Goal: Task Accomplishment & Management: Manage account settings

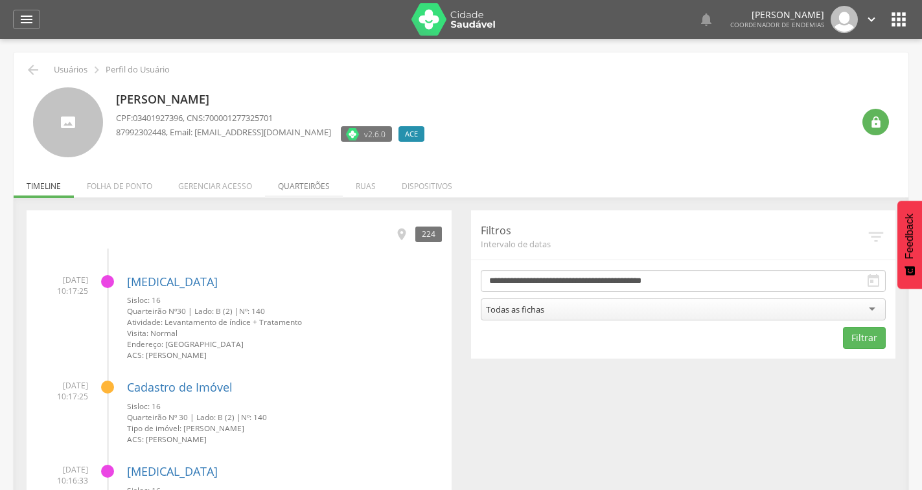
click at [293, 185] on li "Quarteirões" at bounding box center [304, 183] width 78 height 30
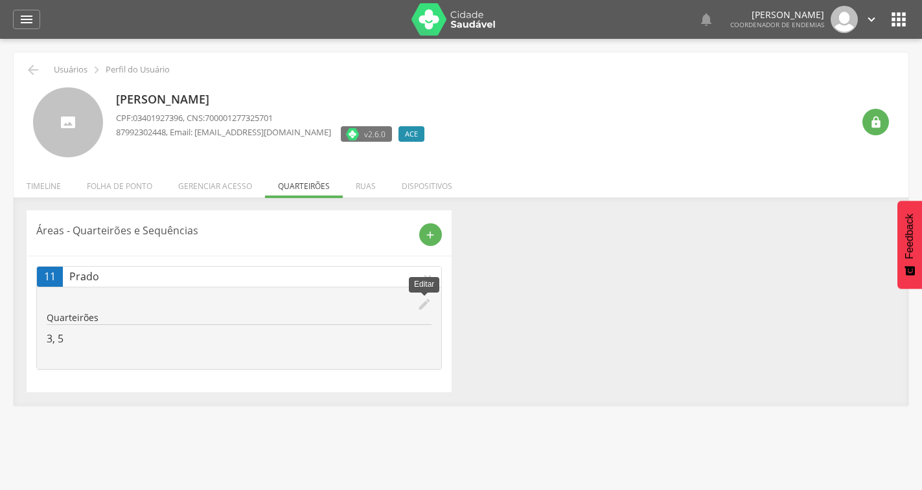
click at [420, 303] on icon "edit" at bounding box center [424, 304] width 14 height 14
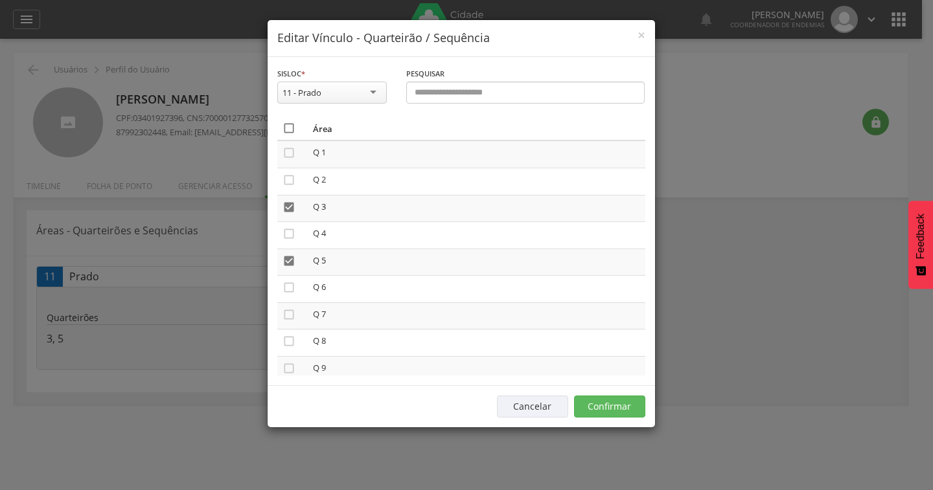
click at [290, 127] on icon "" at bounding box center [288, 128] width 13 height 13
click at [290, 127] on icon "" at bounding box center [288, 128] width 13 height 13
click at [622, 400] on button "Confirmar" at bounding box center [609, 407] width 71 height 22
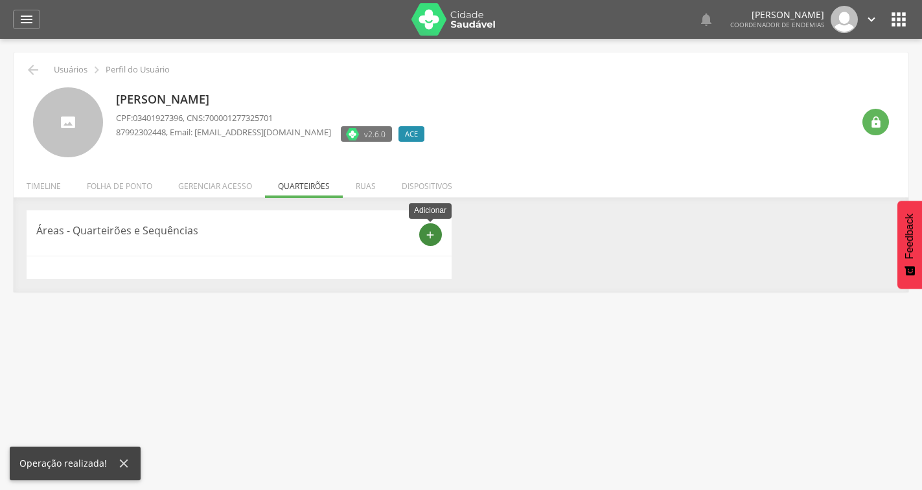
click at [426, 235] on icon "add" at bounding box center [430, 235] width 12 height 12
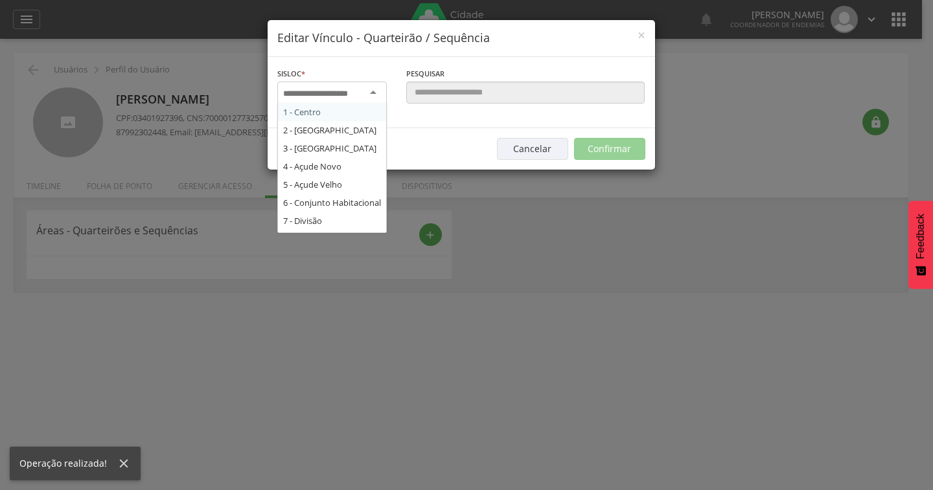
click at [361, 95] on input "select-one" at bounding box center [324, 94] width 82 height 12
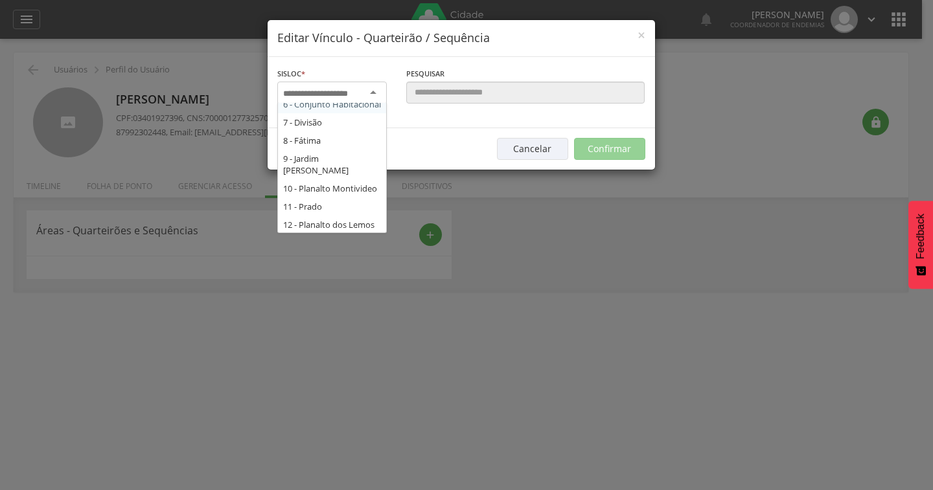
scroll to position [130, 0]
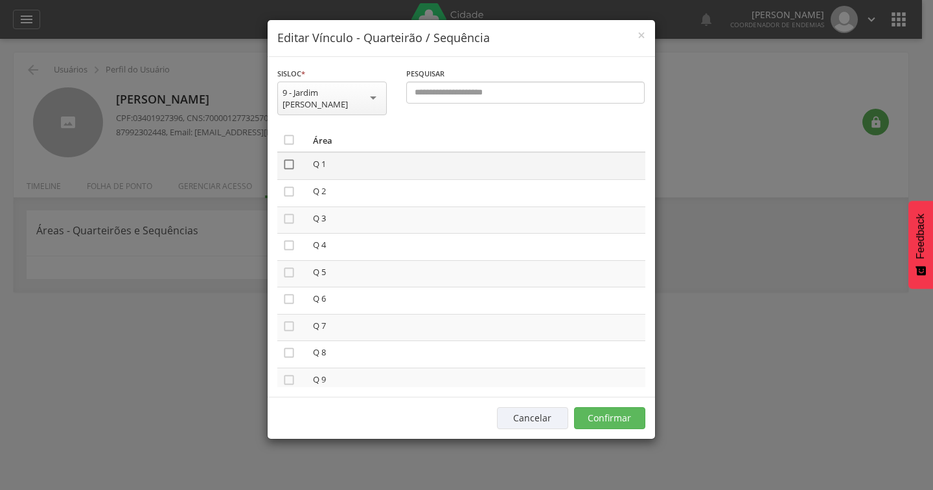
click at [286, 158] on icon "" at bounding box center [288, 164] width 13 height 13
click at [290, 266] on icon "" at bounding box center [288, 272] width 13 height 13
drag, startPoint x: 286, startPoint y: 361, endPoint x: 292, endPoint y: 381, distance: 21.1
click at [286, 368] on td "" at bounding box center [292, 381] width 30 height 27
click at [290, 374] on icon "" at bounding box center [288, 380] width 13 height 13
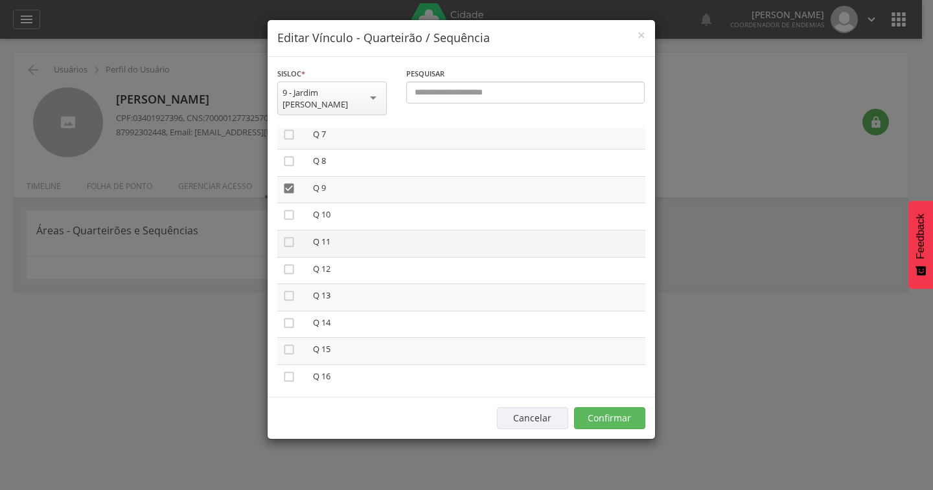
scroll to position [194, 0]
click at [288, 287] on icon "" at bounding box center [288, 293] width 13 height 13
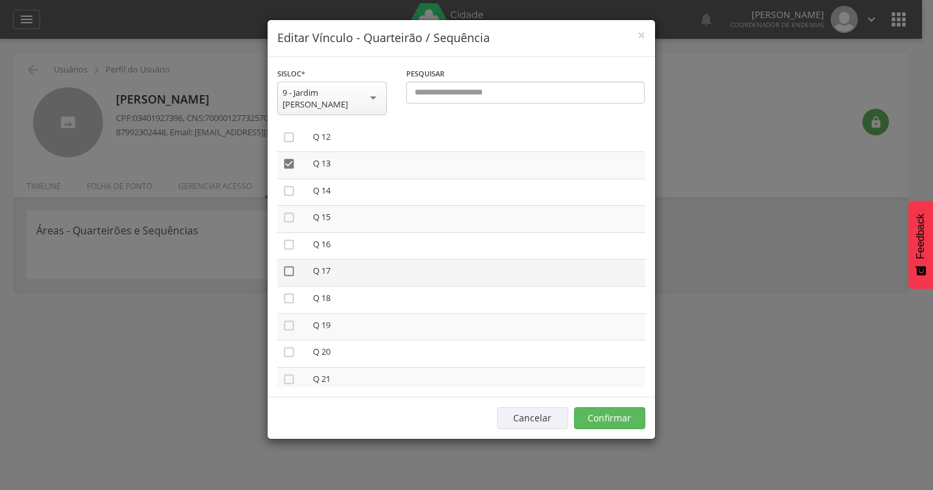
click at [285, 265] on icon "" at bounding box center [288, 271] width 13 height 13
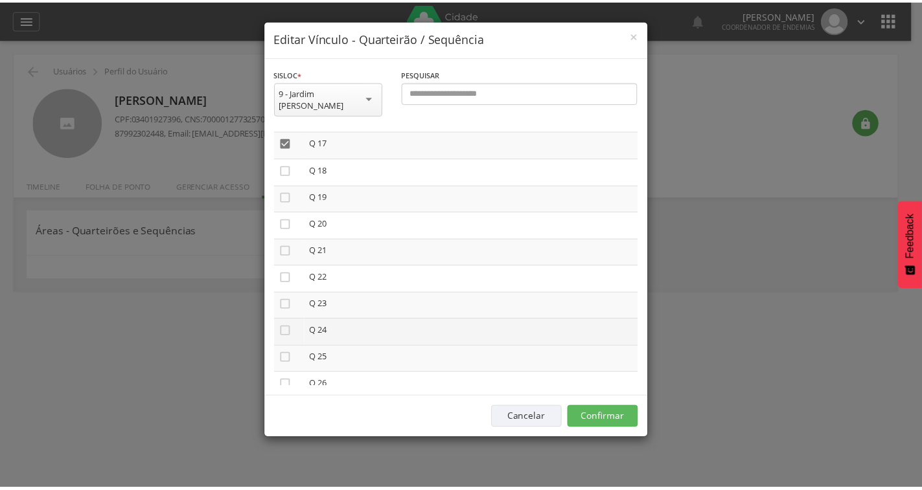
scroll to position [453, 0]
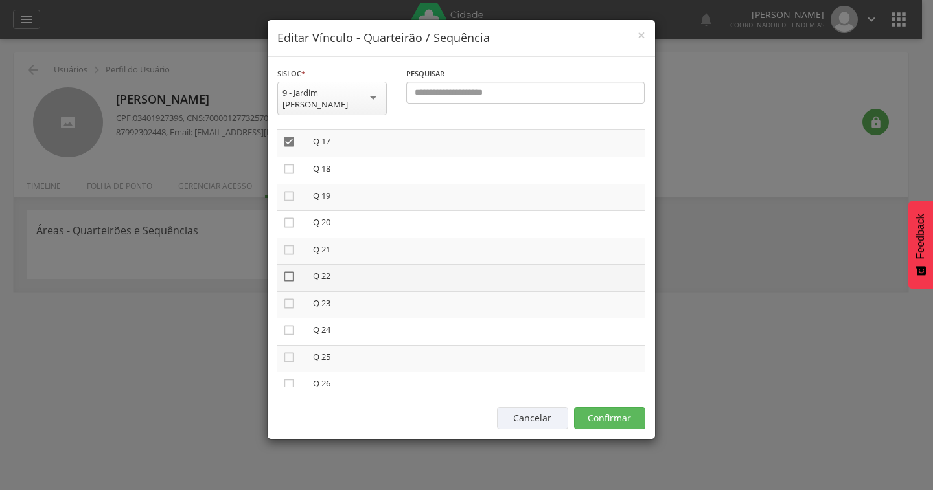
click at [287, 270] on icon "" at bounding box center [288, 276] width 13 height 13
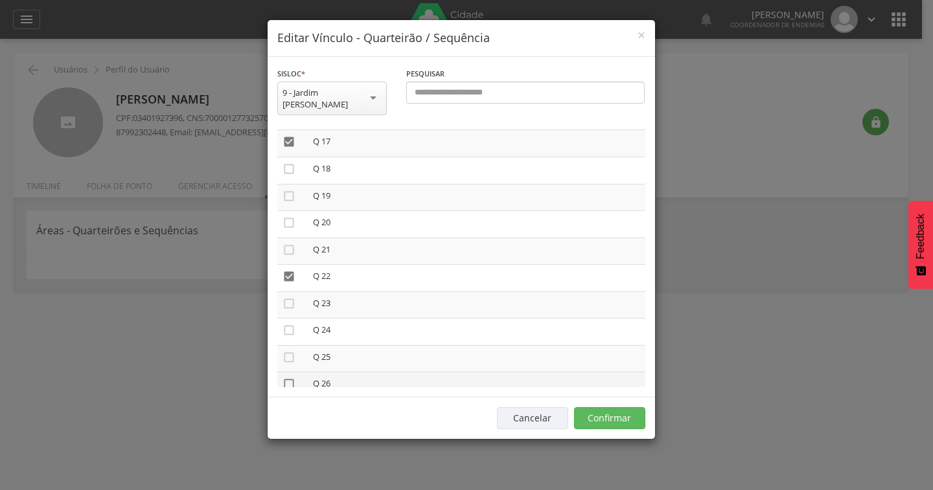
click at [289, 378] on icon "" at bounding box center [288, 384] width 13 height 13
click at [630, 407] on button "Confirmar" at bounding box center [609, 418] width 71 height 22
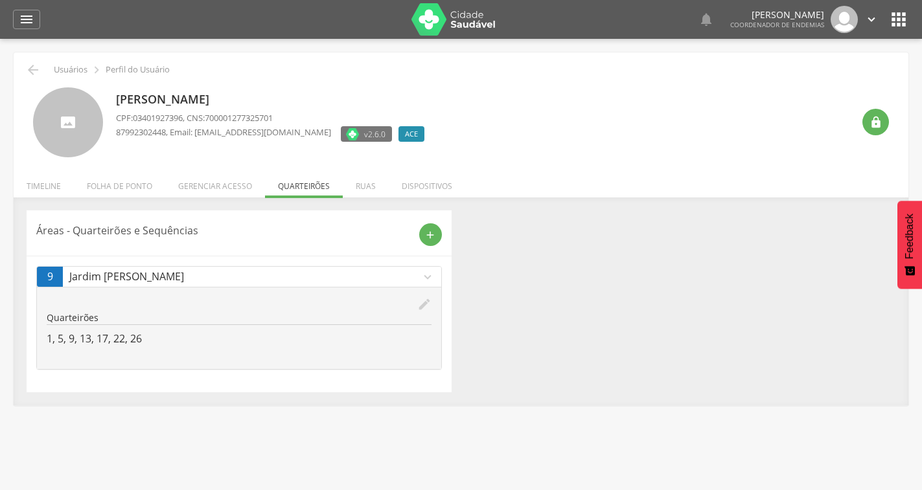
click at [439, 19] on img at bounding box center [453, 19] width 84 height 32
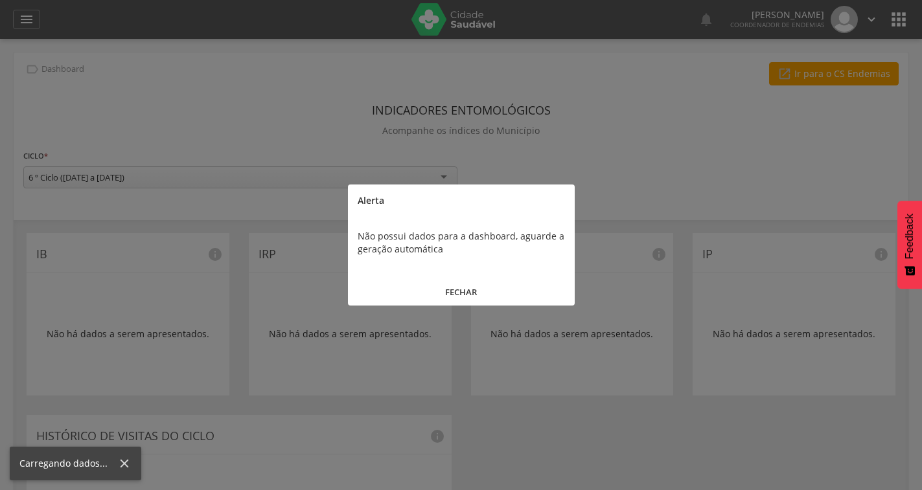
click at [465, 291] on button "FECHAR" at bounding box center [461, 293] width 227 height 28
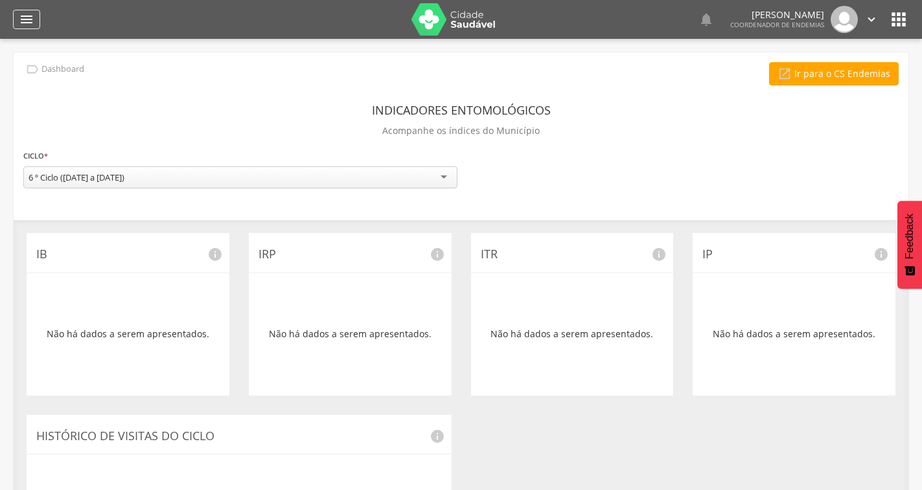
click at [31, 21] on icon "" at bounding box center [27, 20] width 16 height 16
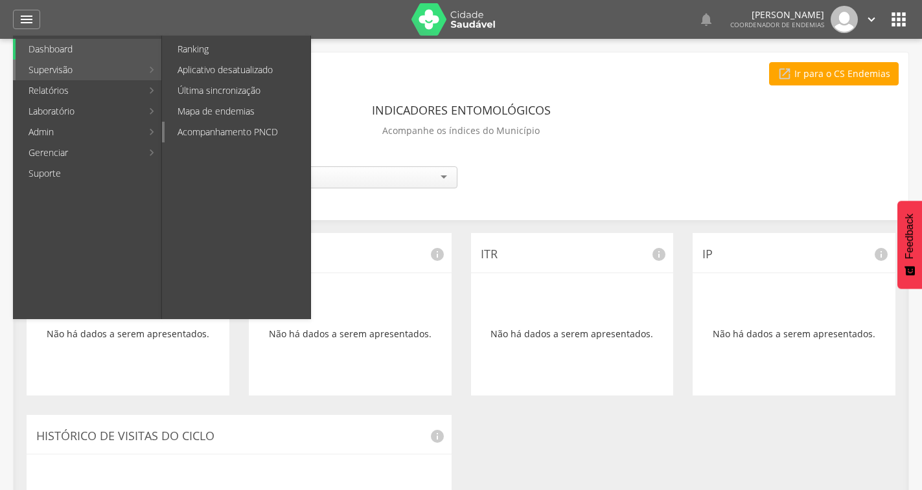
click at [219, 132] on link "Acompanhamento PNCD" at bounding box center [238, 132] width 146 height 21
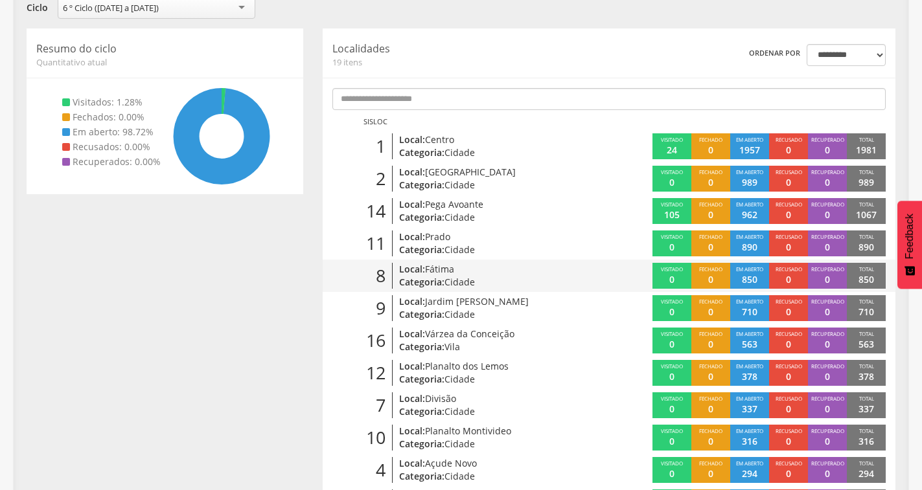
scroll to position [194, 0]
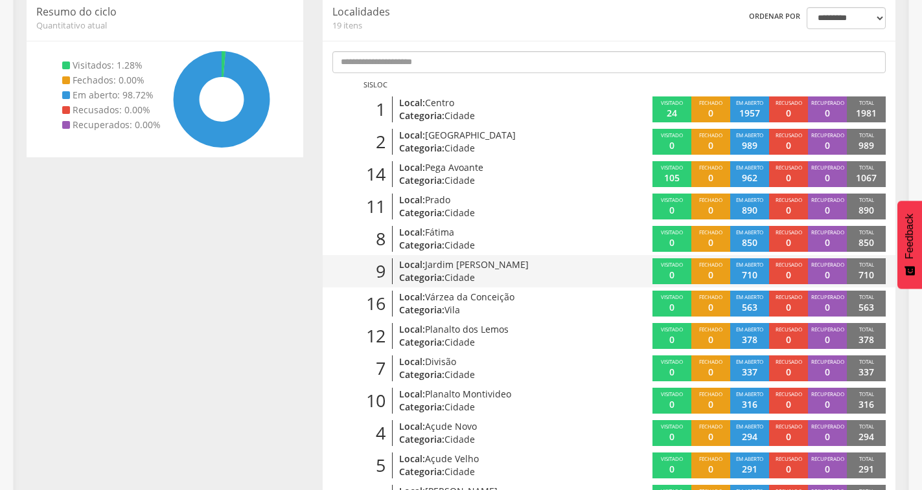
click at [435, 268] on span "Jardim [PERSON_NAME]" at bounding box center [477, 264] width 104 height 12
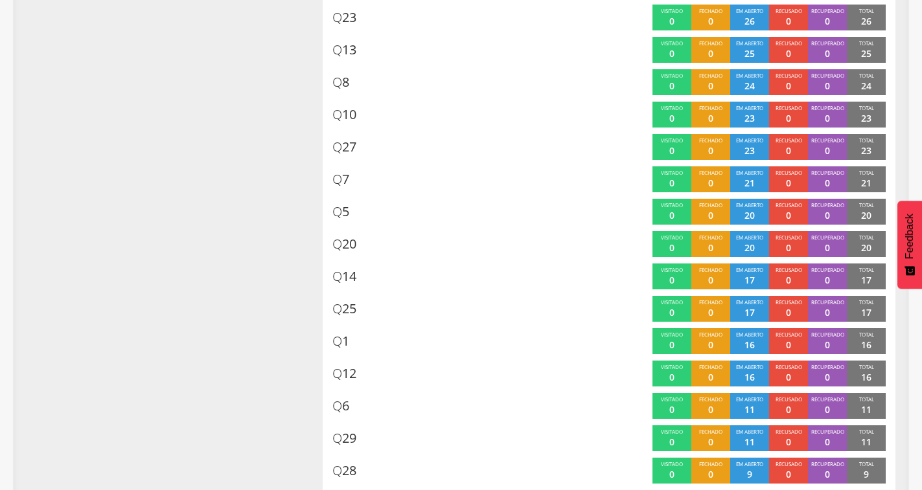
scroll to position [411, 0]
